Goal: Navigation & Orientation: Find specific page/section

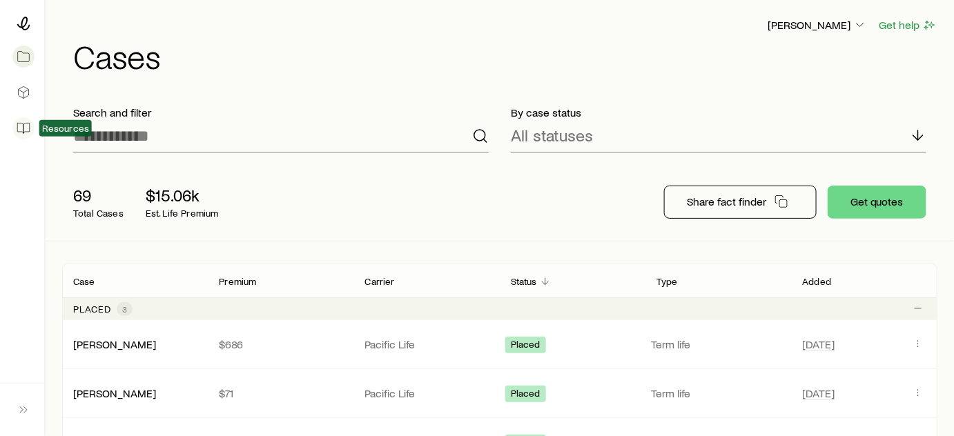
click at [19, 126] on icon at bounding box center [24, 128] width 14 height 14
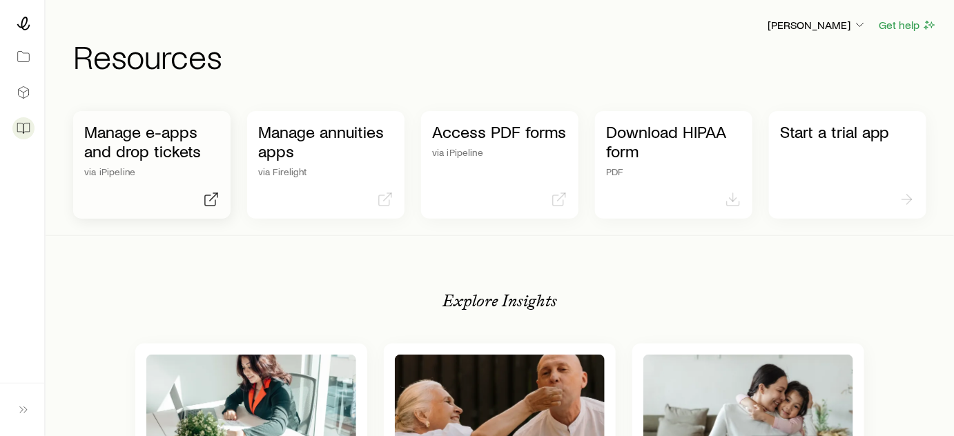
click at [181, 143] on p "Manage e-apps and drop tickets" at bounding box center [151, 141] width 135 height 39
click at [522, 175] on div "Access PDF forms via iPipeline" at bounding box center [499, 165] width 157 height 108
click at [839, 17] on div "[PERSON_NAME]" at bounding box center [817, 25] width 101 height 17
click at [832, 27] on p "[PERSON_NAME]" at bounding box center [816, 25] width 99 height 14
click at [108, 143] on p "Manage e-apps and drop tickets" at bounding box center [151, 141] width 135 height 39
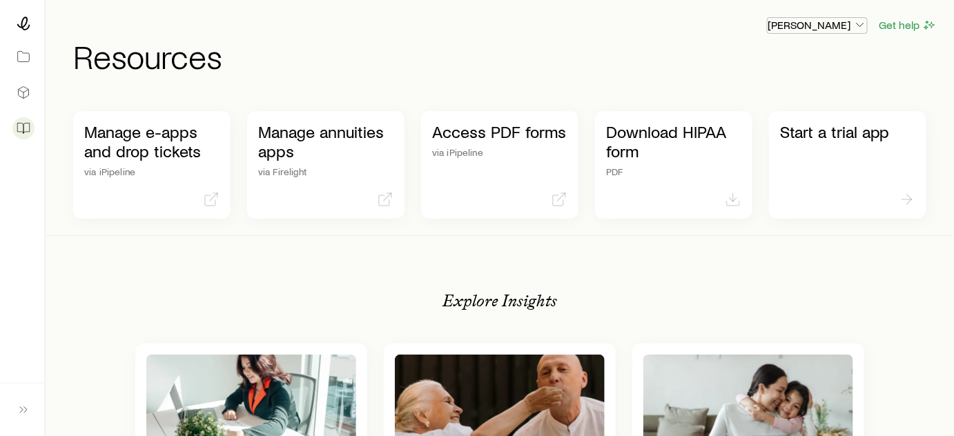
click at [833, 30] on p "[PERSON_NAME]" at bounding box center [816, 25] width 99 height 14
click at [753, 136] on button "Sign out" at bounding box center [785, 129] width 155 height 25
